Goal: Task Accomplishment & Management: Use online tool/utility

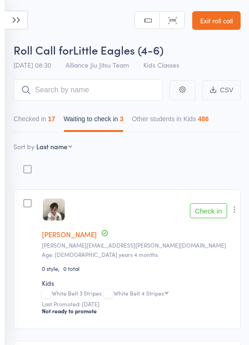
click at [208, 213] on button "Check in" at bounding box center [208, 210] width 37 height 15
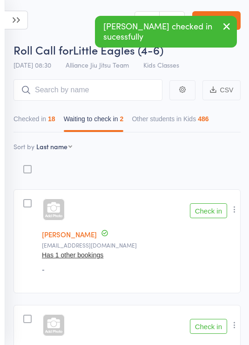
click at [44, 122] on button "Checked in 18" at bounding box center [35, 120] width 42 height 21
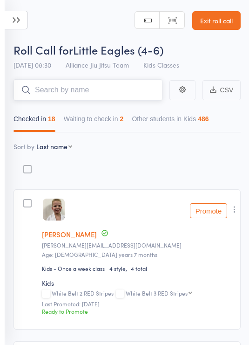
click at [112, 84] on input "search" at bounding box center [88, 89] width 149 height 21
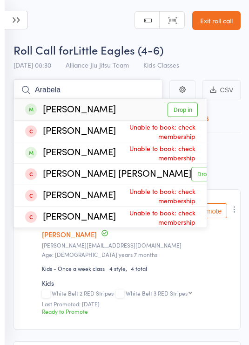
type input "Arabela"
click at [190, 108] on link "Drop in" at bounding box center [183, 110] width 30 height 14
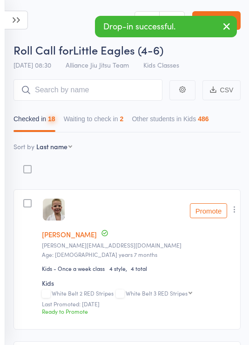
click at [60, 20] on header "Roll Call for Little Eagles (4-6) 13 Sep 08:30 Alliance Jiu Jitsu Team Kids Cla…" at bounding box center [124, 37] width 249 height 75
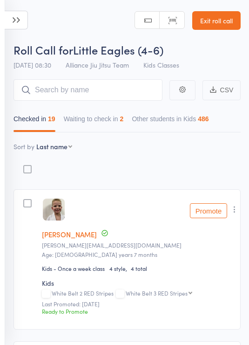
click at [71, 145] on select "First name Last name Birthday today? Behind on payments? Check in time Next pay…" at bounding box center [54, 146] width 36 height 9
select select "9"
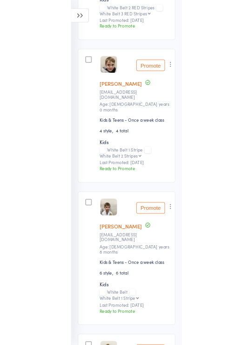
scroll to position [513, 0]
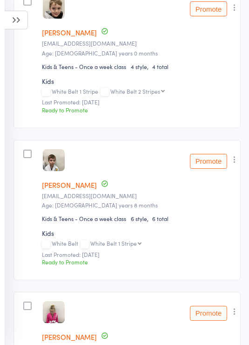
click at [219, 159] on button "Promote" at bounding box center [208, 161] width 37 height 15
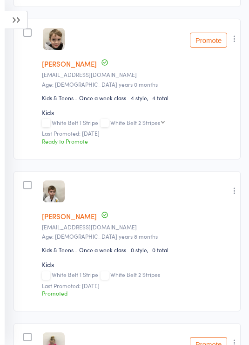
scroll to position [428, 0]
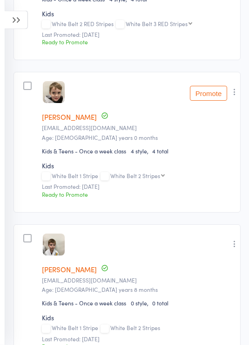
click at [210, 90] on button "Promote" at bounding box center [208, 93] width 37 height 15
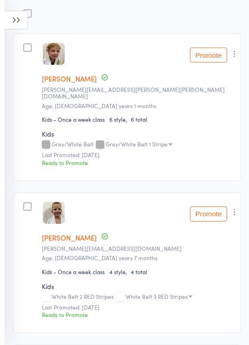
scroll to position [155, 0]
click at [215, 56] on button "Promote" at bounding box center [208, 55] width 37 height 15
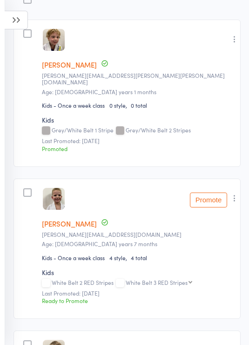
click at [214, 196] on button "Promote" at bounding box center [208, 199] width 37 height 15
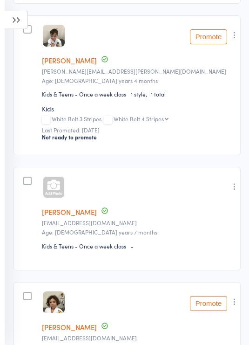
scroll to position [1092, 0]
click at [52, 191] on div at bounding box center [54, 187] width 22 height 22
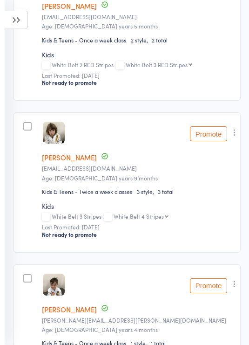
scroll to position [842, 0]
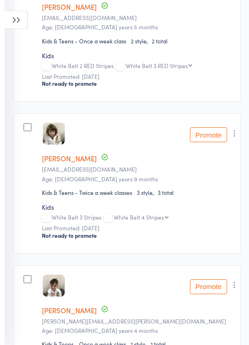
click at [27, 27] on icon at bounding box center [16, 20] width 23 height 19
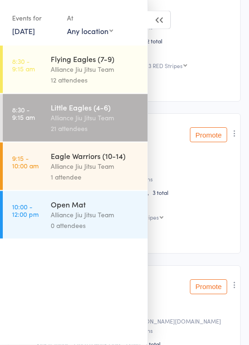
scroll to position [842, 0]
click at [111, 78] on div "12 attendees" at bounding box center [95, 80] width 89 height 11
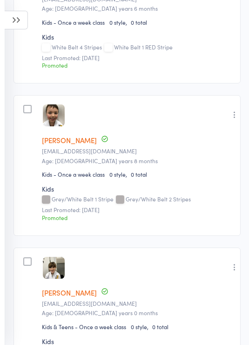
scroll to position [251, 0]
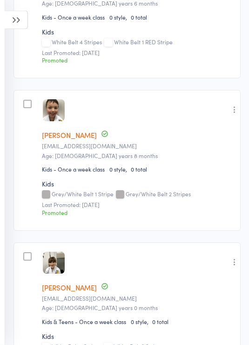
click at [16, 26] on icon at bounding box center [16, 20] width 23 height 19
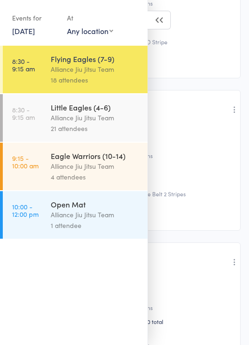
click at [109, 164] on div "Alliance Jiu Jitsu Team" at bounding box center [95, 166] width 89 height 11
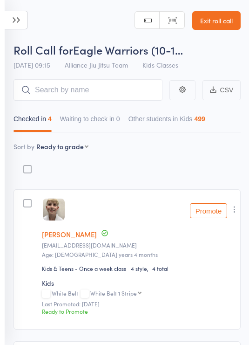
click at [113, 87] on input "search" at bounding box center [88, 89] width 149 height 21
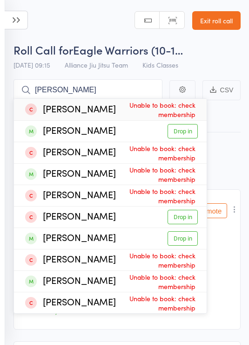
type input "Henry"
click at [219, 25] on link "Exit roll call" at bounding box center [216, 20] width 48 height 19
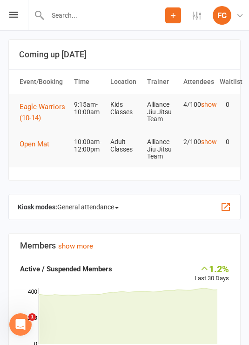
click at [47, 107] on span "Eagle Warriors (10-14)" at bounding box center [43, 113] width 46 height 20
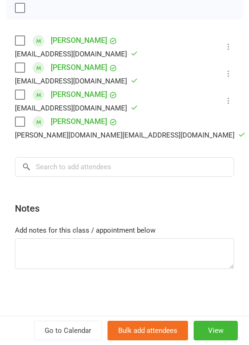
scroll to position [180, 0]
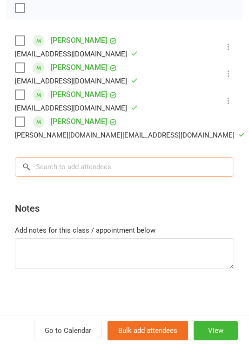
click at [142, 167] on input "search" at bounding box center [124, 167] width 219 height 20
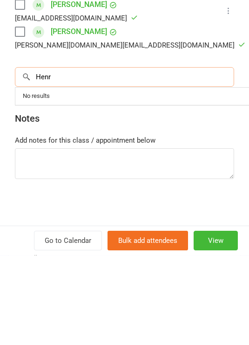
type input "Henry"
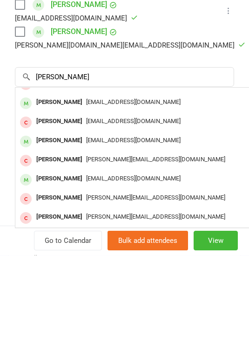
scroll to position [90, 0]
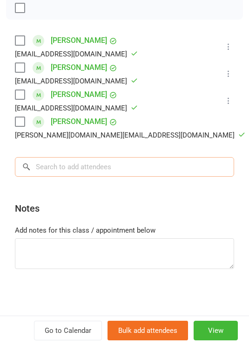
click at [154, 161] on input "search" at bounding box center [124, 167] width 219 height 20
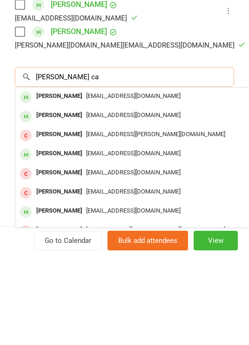
scroll to position [0, 0]
type input "Henry ca"
click at [190, 198] on div "luxucarroll126@gmail.com" at bounding box center [154, 205] width 271 height 14
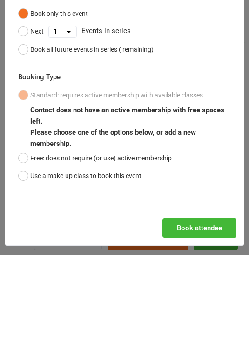
scroll to position [180, 0]
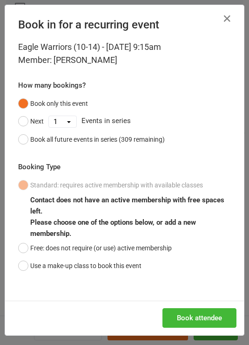
click at [33, 248] on button "Free: does not require (or use) active membership" at bounding box center [95, 248] width 154 height 18
click at [218, 314] on button "Book attendee" at bounding box center [200, 318] width 74 height 20
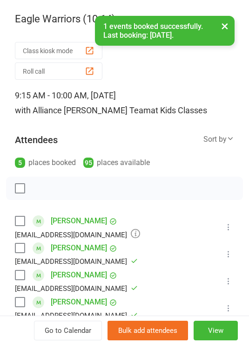
scroll to position [0, 0]
click at [85, 67] on div "button" at bounding box center [90, 71] width 10 height 10
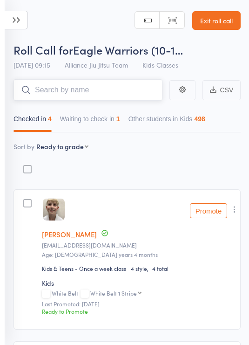
click at [112, 122] on button "Waiting to check in 1" at bounding box center [90, 120] width 60 height 21
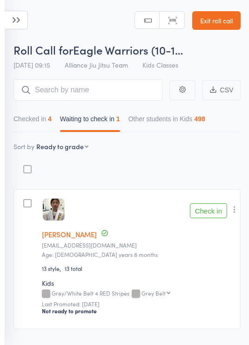
click at [221, 215] on button "Check in" at bounding box center [208, 210] width 37 height 15
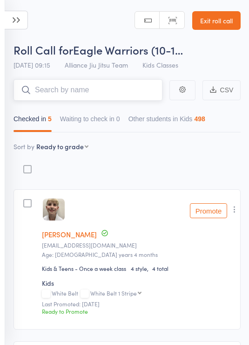
click at [105, 88] on input "search" at bounding box center [88, 89] width 149 height 21
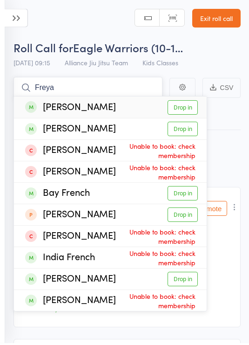
type input "Freya"
click at [178, 109] on link "Drop in" at bounding box center [183, 110] width 30 height 14
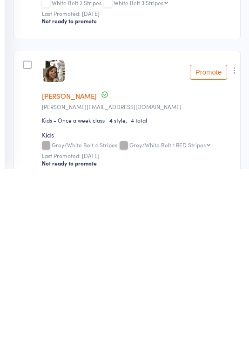
scroll to position [777, 0]
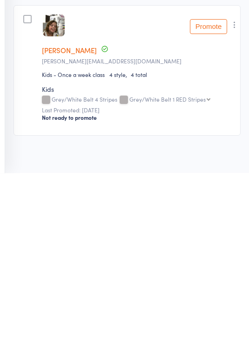
click at [234, 192] on icon "button" at bounding box center [234, 196] width 9 height 9
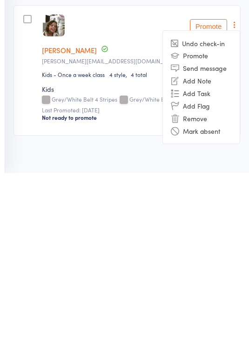
scroll to position [762, 0]
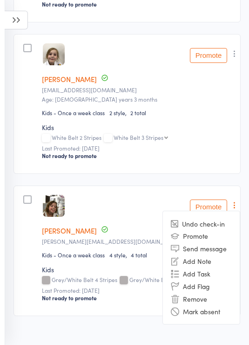
click at [212, 304] on li "Remove" at bounding box center [201, 298] width 77 height 13
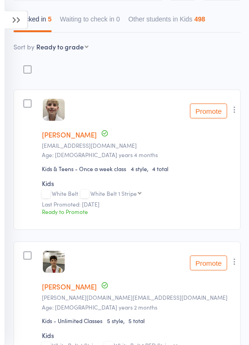
scroll to position [0, 0]
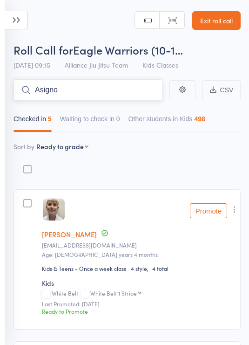
click at [129, 87] on input "Asigno" at bounding box center [88, 89] width 149 height 21
type input "A"
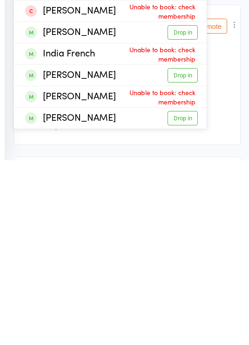
type input "Fre"
click at [187, 295] on link "Drop in" at bounding box center [183, 302] width 30 height 14
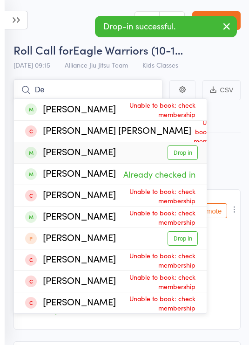
type input "De"
click at [189, 148] on link "Drop in" at bounding box center [183, 152] width 30 height 14
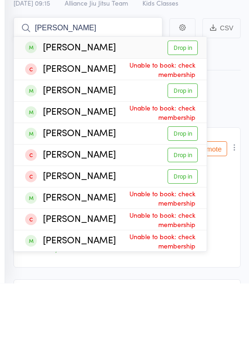
type input "Leon"
click at [184, 145] on link "Drop in" at bounding box center [183, 152] width 30 height 14
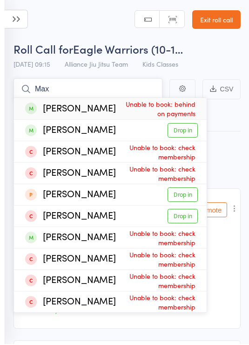
type input "Max"
click at [219, 18] on link "Exit roll call" at bounding box center [216, 20] width 48 height 19
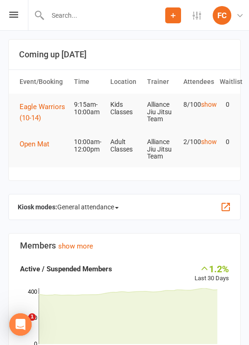
click at [47, 106] on span "Eagle Warriors (10-14)" at bounding box center [43, 113] width 46 height 20
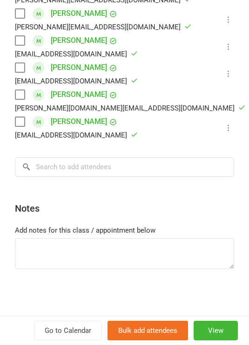
scroll to position [288, 0]
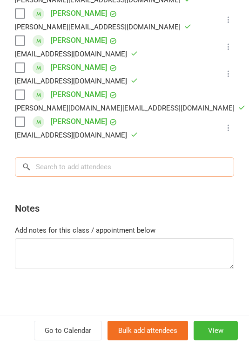
click at [144, 162] on input "search" at bounding box center [124, 167] width 219 height 20
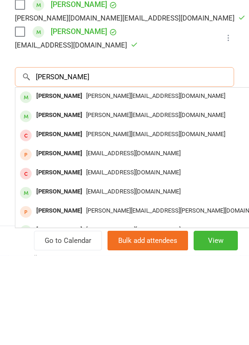
type input "Max tang"
click at [200, 179] on div "Steve@get2020.com.au" at bounding box center [154, 186] width 271 height 14
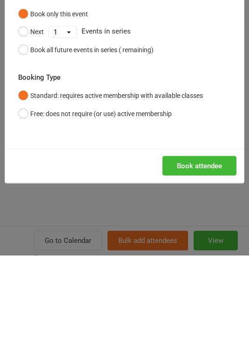
scroll to position [90, 0]
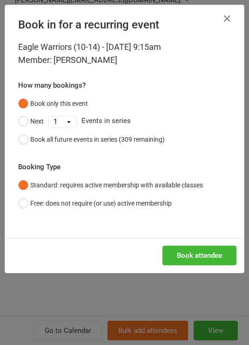
click at [211, 258] on button "Book attendee" at bounding box center [200, 256] width 74 height 20
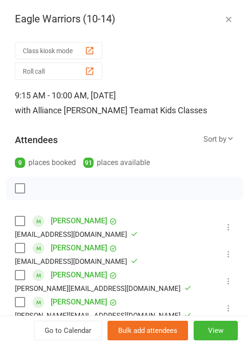
click at [68, 72] on button "Roll call" at bounding box center [59, 70] width 88 height 17
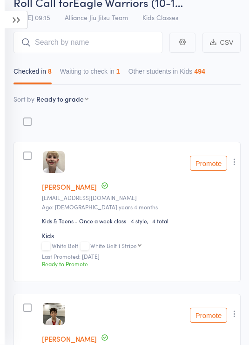
scroll to position [9, 0]
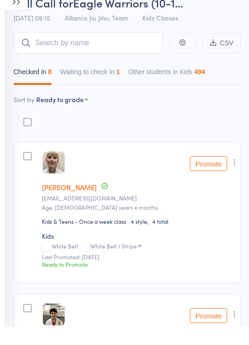
click at [112, 82] on button "Waiting to check in 1" at bounding box center [90, 92] width 60 height 21
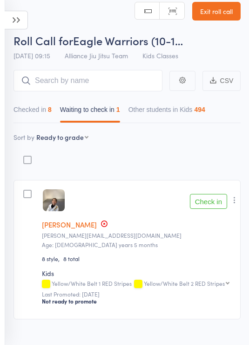
click at [211, 201] on button "Check in" at bounding box center [208, 201] width 37 height 15
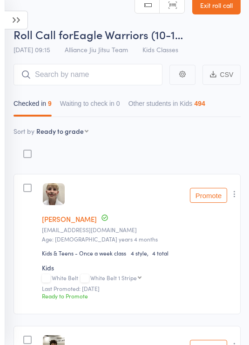
scroll to position [0, 0]
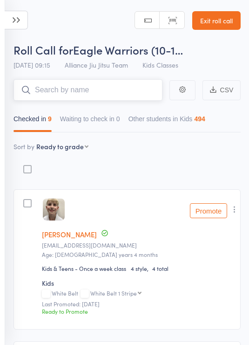
click at [120, 89] on input "search" at bounding box center [88, 89] width 149 height 21
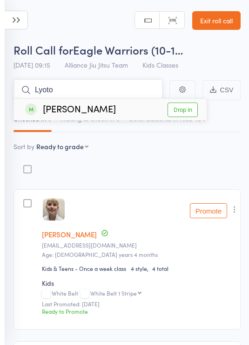
type input "Lyoto"
click at [185, 106] on link "Drop in" at bounding box center [183, 110] width 30 height 14
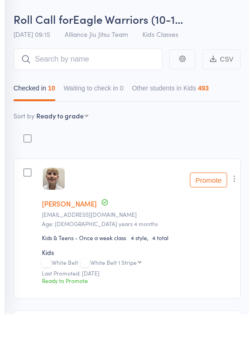
click at [80, 142] on select "First name Last name Birthday today? Behind on payments? Check in time Next pay…" at bounding box center [62, 146] width 52 height 9
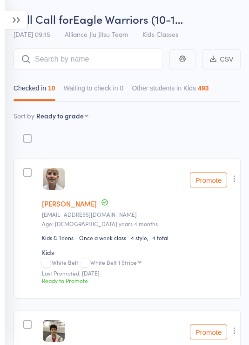
select select "10"
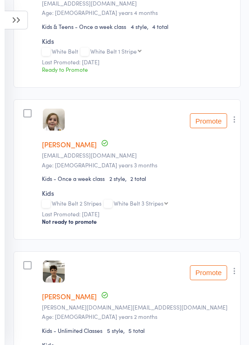
scroll to position [242, 0]
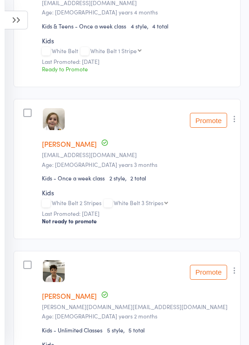
click at [233, 123] on icon "button" at bounding box center [234, 118] width 9 height 9
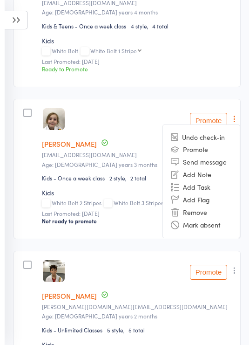
click at [217, 213] on li "Remove" at bounding box center [201, 212] width 77 height 13
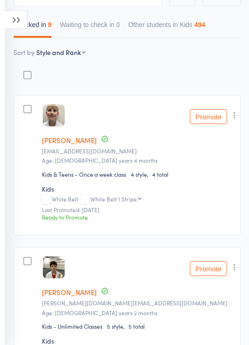
scroll to position [77, 0]
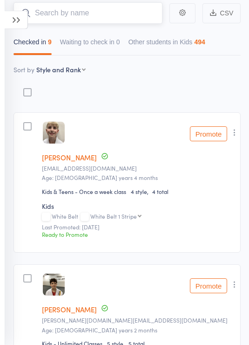
click at [124, 14] on input "search" at bounding box center [88, 13] width 149 height 21
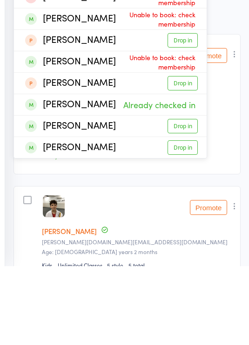
type input "Sam"
click at [185, 198] on link "Drop in" at bounding box center [183, 205] width 30 height 14
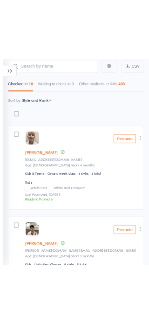
scroll to position [0, 0]
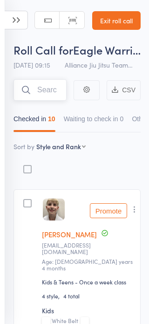
click at [43, 90] on input "search" at bounding box center [40, 89] width 53 height 21
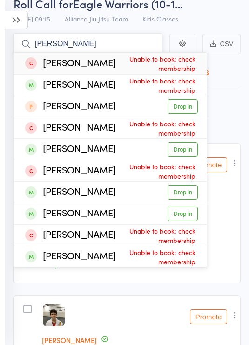
scroll to position [41, 0]
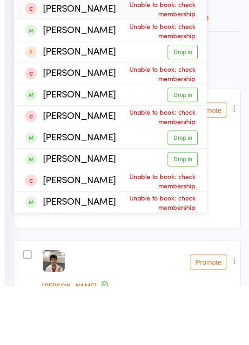
type input "Thomas"
click at [189, 190] on link "Drop in" at bounding box center [183, 197] width 30 height 14
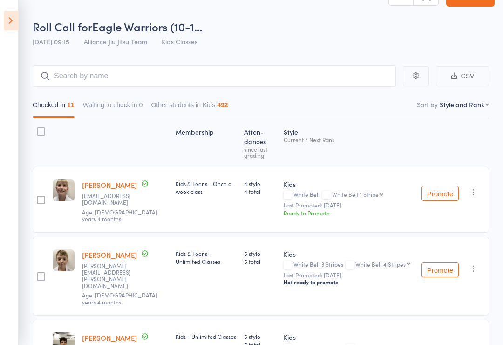
scroll to position [16, 0]
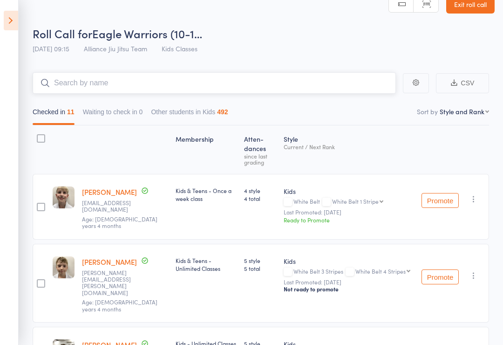
click at [242, 81] on input "search" at bounding box center [214, 82] width 363 height 21
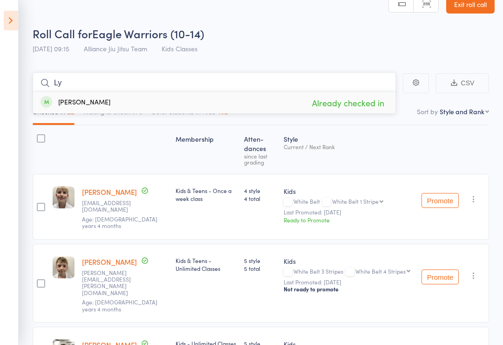
type input "L"
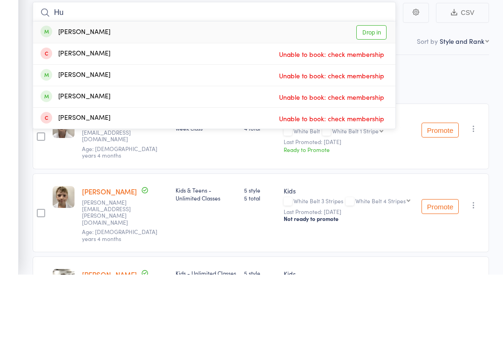
type input "H"
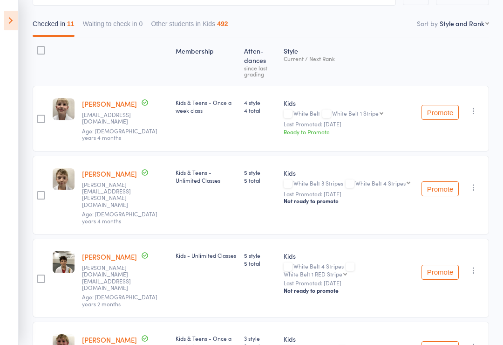
scroll to position [0, 0]
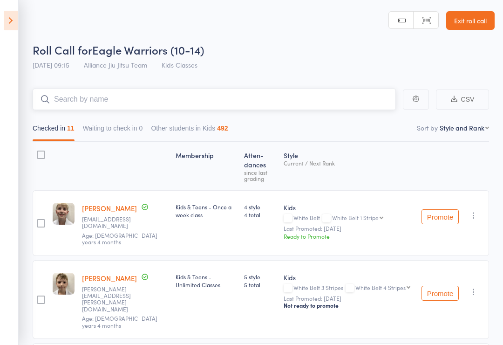
click at [249, 98] on input "search" at bounding box center [214, 99] width 363 height 21
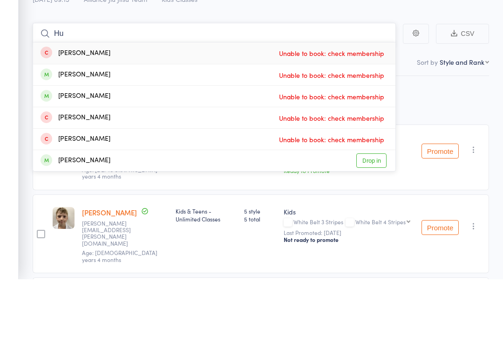
type input "H"
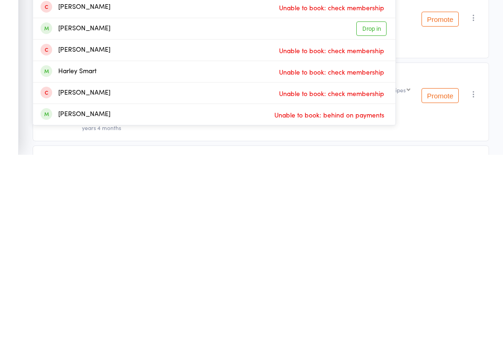
scroll to position [9, 0]
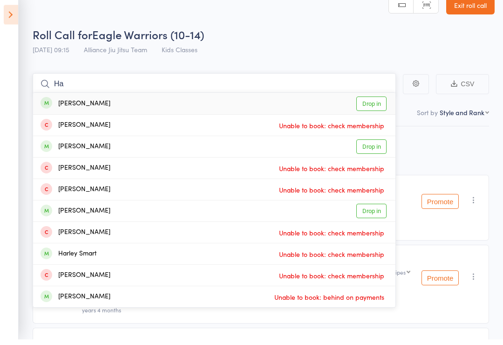
type input "H"
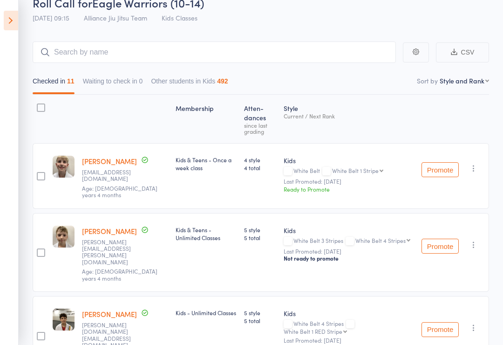
scroll to position [43, 0]
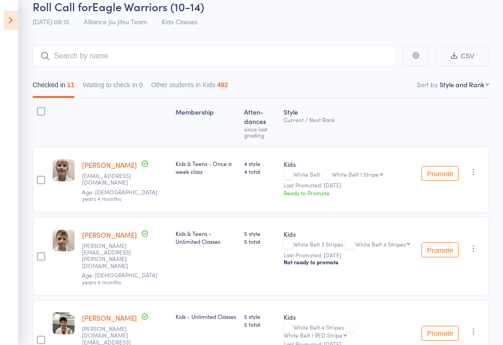
click at [249, 169] on div "Promote Undo check-in Promote Send message Add Note Add Task Add Flag Remove Ma…" at bounding box center [453, 180] width 71 height 66
click at [249, 176] on button "Promote" at bounding box center [440, 173] width 37 height 15
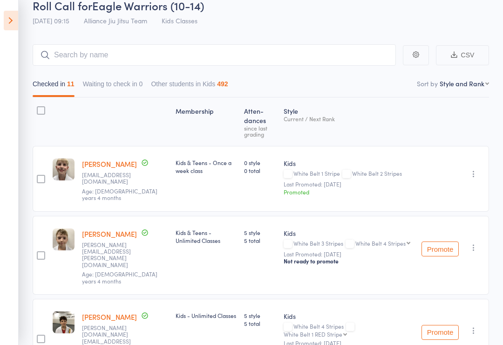
scroll to position [59, 0]
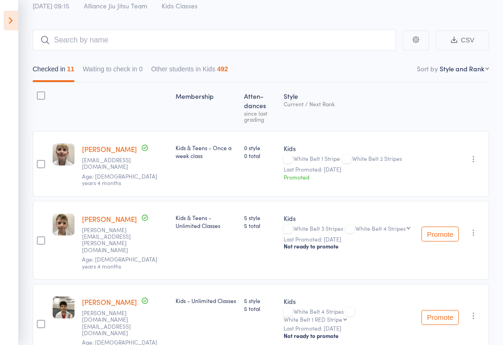
click at [92, 148] on link "[PERSON_NAME]" at bounding box center [109, 149] width 55 height 10
